Goal: Navigation & Orientation: Find specific page/section

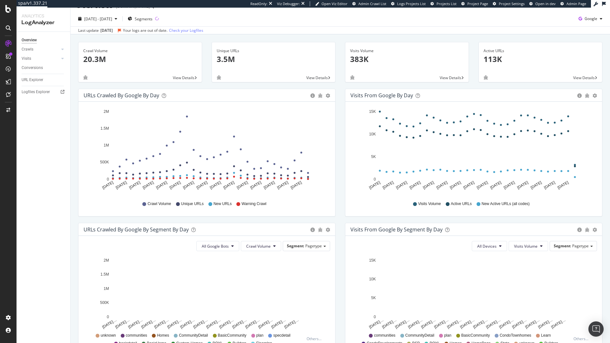
scroll to position [10, 0]
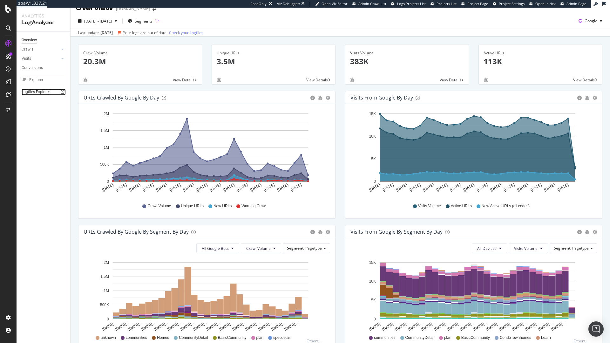
click at [41, 92] on div "Logfiles Explorer" at bounding box center [36, 92] width 28 height 7
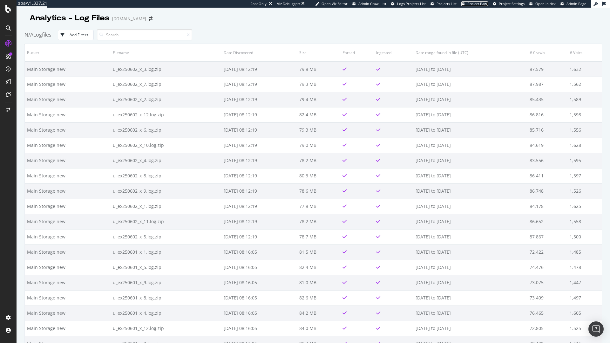
click at [474, 5] on span "Project Page" at bounding box center [478, 3] width 21 height 5
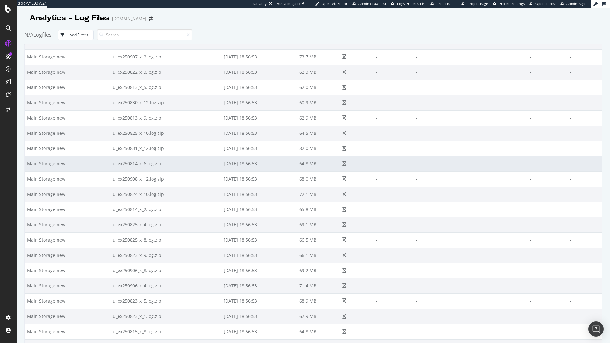
scroll to position [3566, 0]
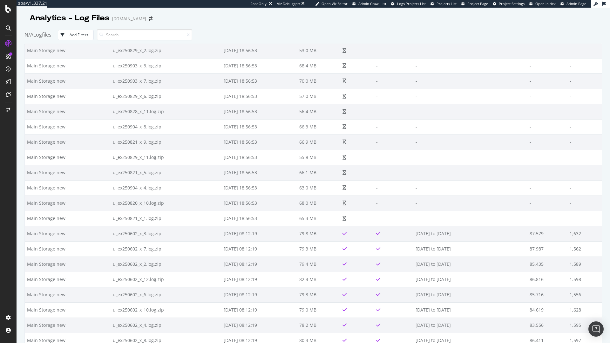
scroll to position [4321, 0]
